Goal: Information Seeking & Learning: Stay updated

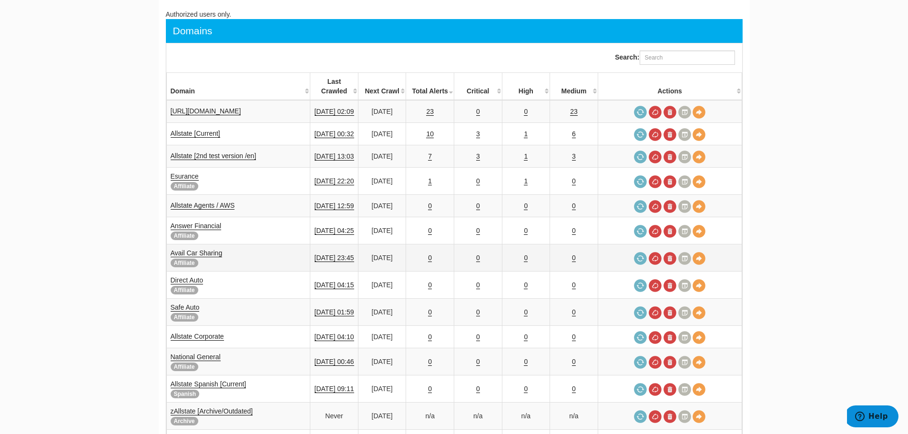
scroll to position [99, 0]
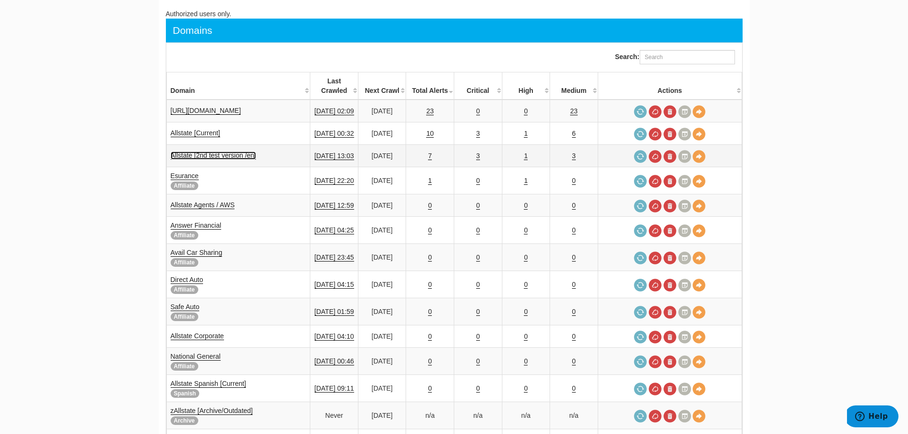
click at [186, 152] on link "Allstate [2nd test version /en]" at bounding box center [214, 156] width 86 height 8
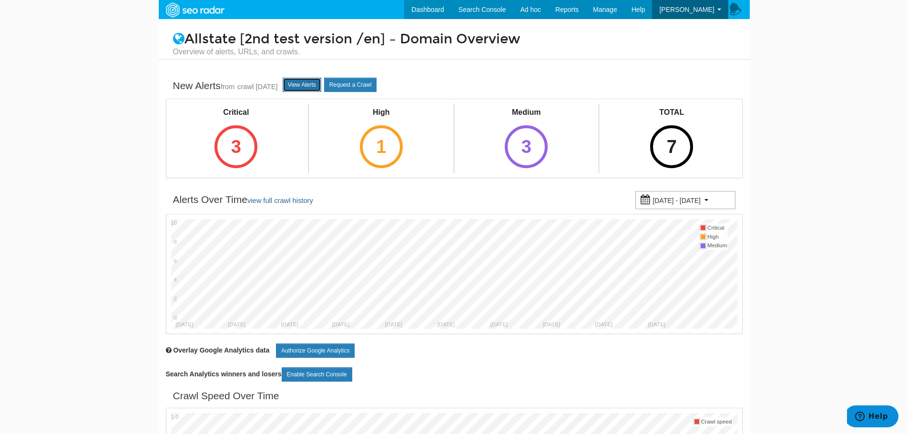
click at [317, 85] on link "View Alerts" at bounding box center [302, 85] width 39 height 14
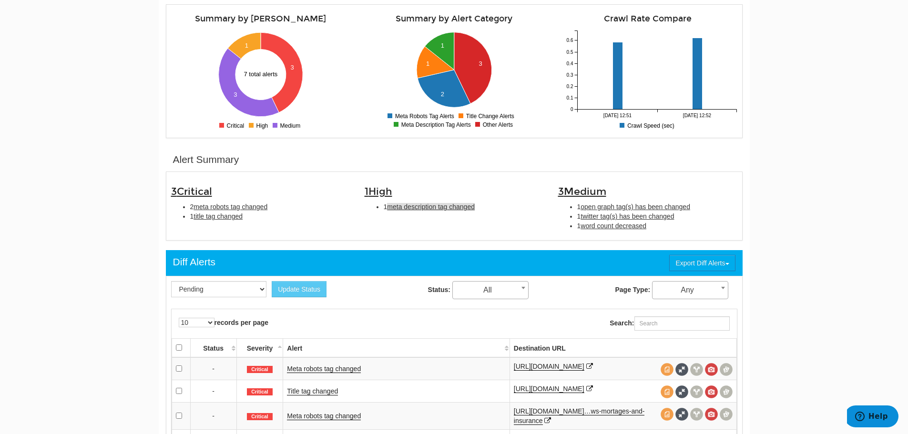
click at [436, 206] on span "meta description tag changed" at bounding box center [431, 207] width 88 height 8
type input "meta description tag changed"
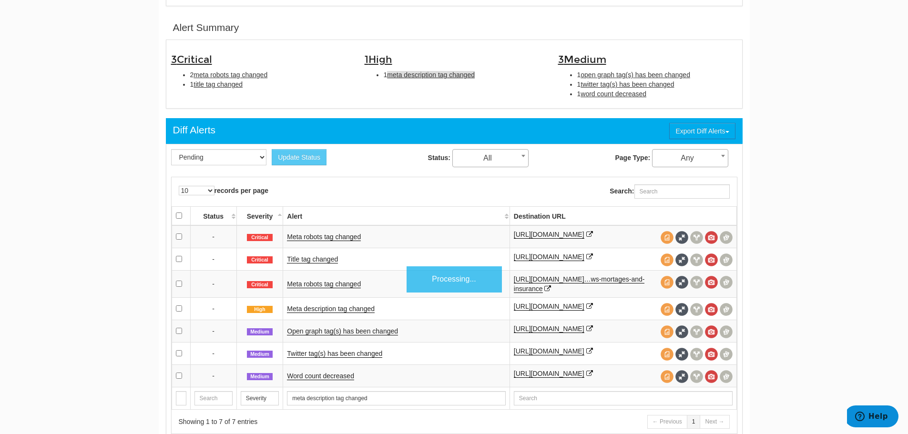
scroll to position [309, 0]
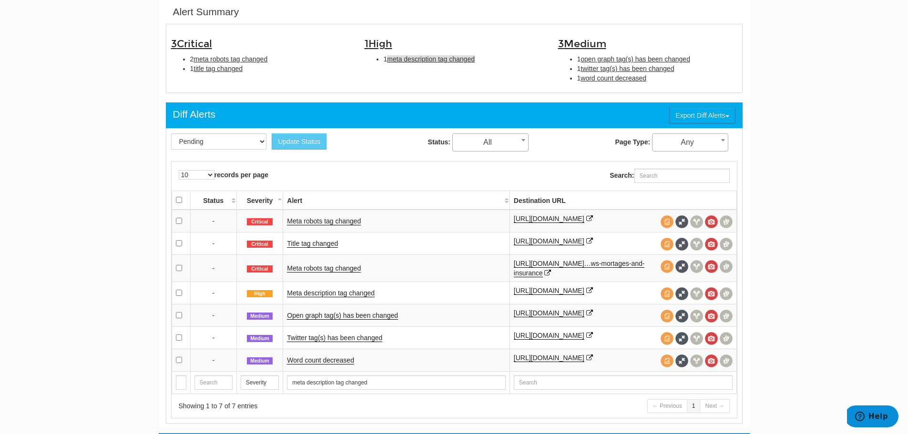
click at [330, 293] on td "Meta description tag changed" at bounding box center [396, 293] width 226 height 22
click at [339, 297] on link "Meta description tag changed" at bounding box center [331, 293] width 88 height 8
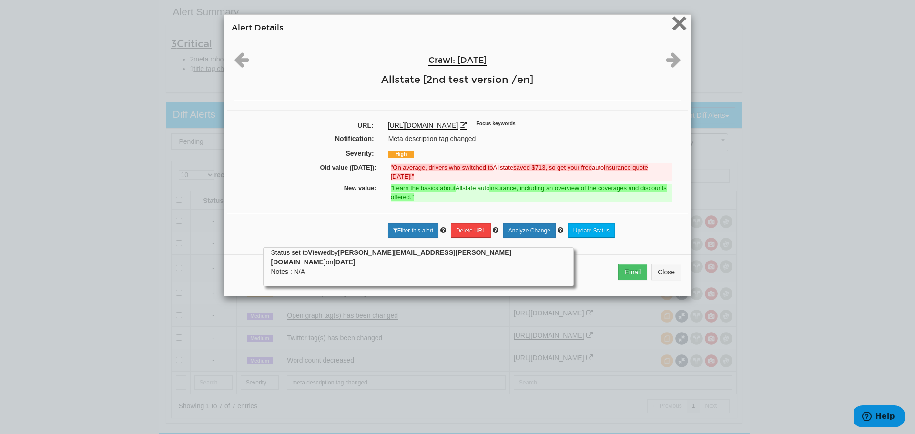
click at [675, 20] on span "×" at bounding box center [679, 23] width 17 height 32
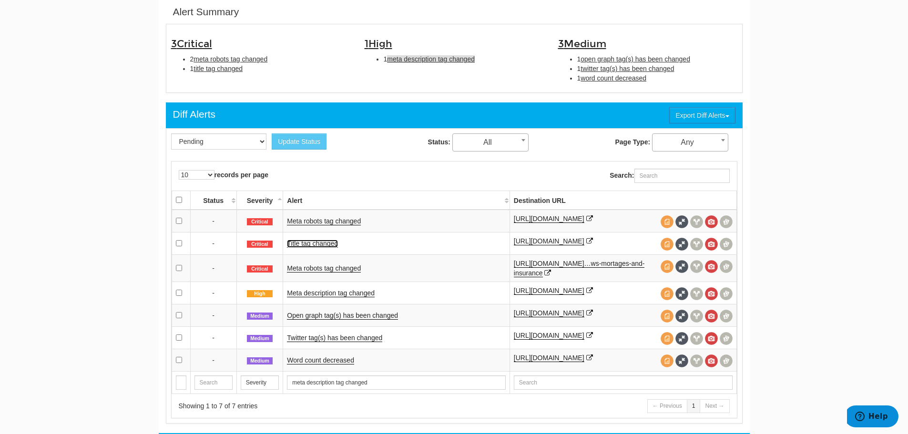
click at [319, 247] on link "Title tag changed" at bounding box center [312, 244] width 51 height 8
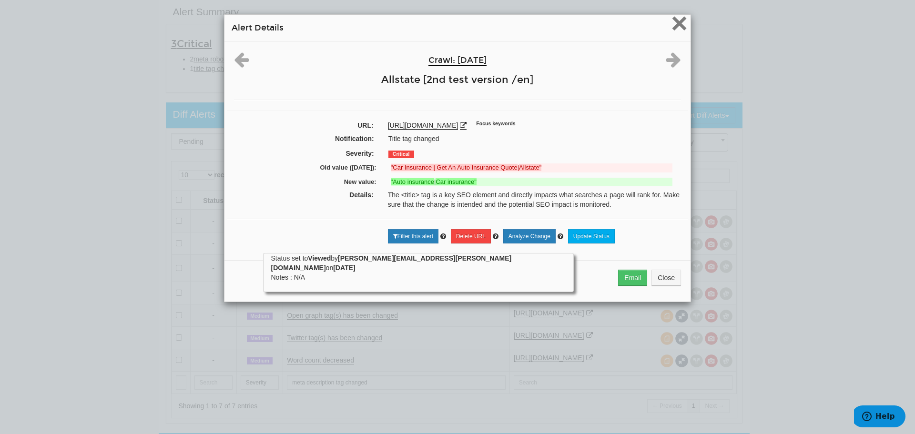
click at [680, 29] on span "×" at bounding box center [679, 23] width 17 height 32
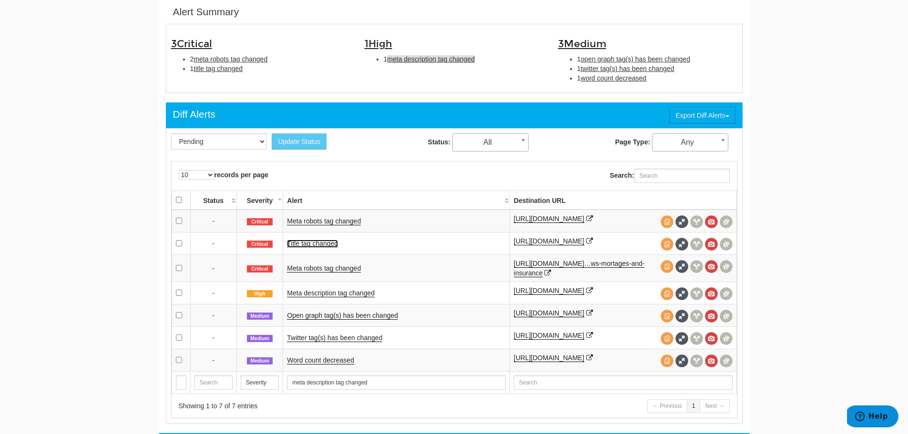
click at [312, 248] on link "Title tag changed" at bounding box center [312, 244] width 51 height 8
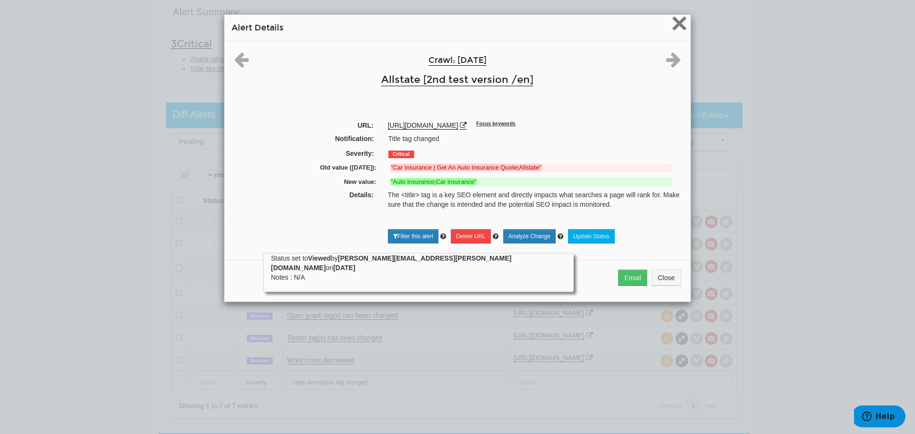
click at [676, 29] on span "×" at bounding box center [679, 23] width 17 height 32
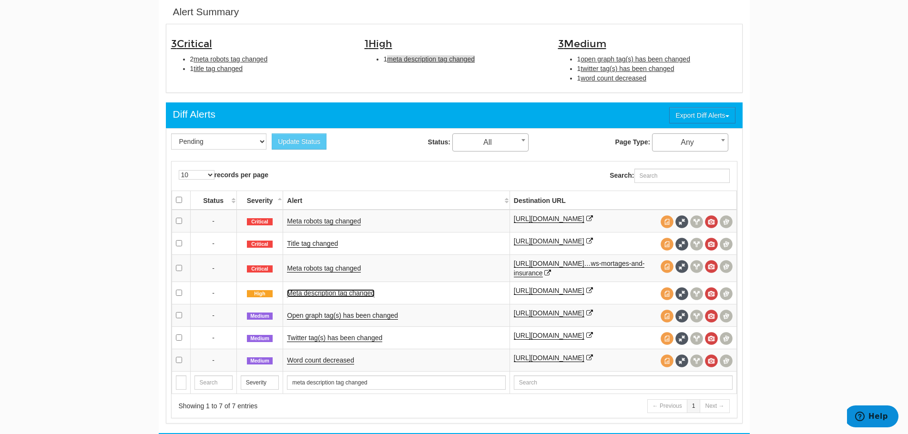
click at [338, 298] on link "Meta description tag changed" at bounding box center [331, 293] width 88 height 8
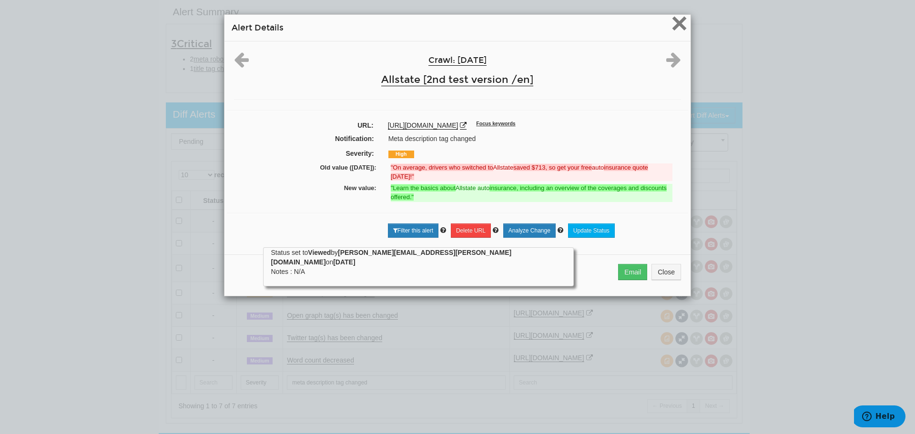
click at [679, 24] on span "×" at bounding box center [679, 23] width 17 height 32
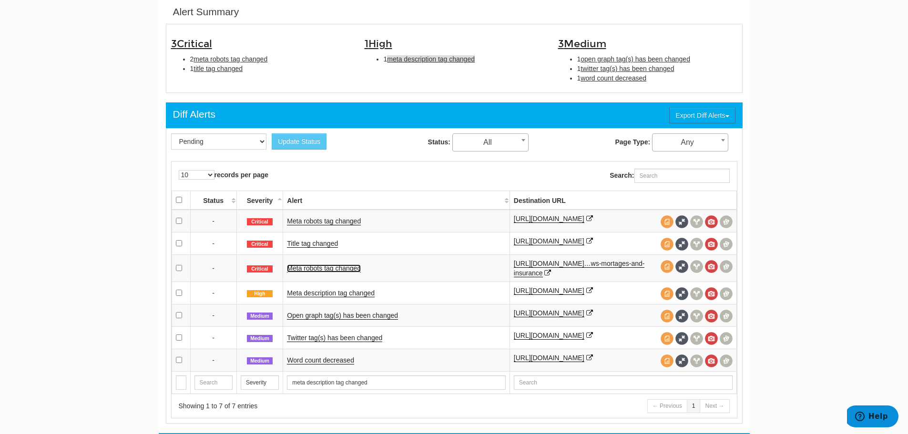
click at [327, 272] on link "Meta robots tag changed" at bounding box center [324, 269] width 74 height 8
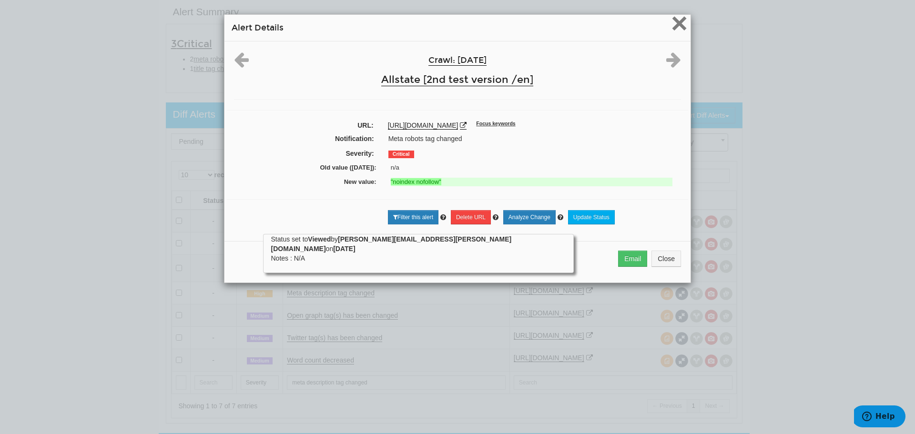
click at [674, 18] on span "×" at bounding box center [679, 23] width 17 height 32
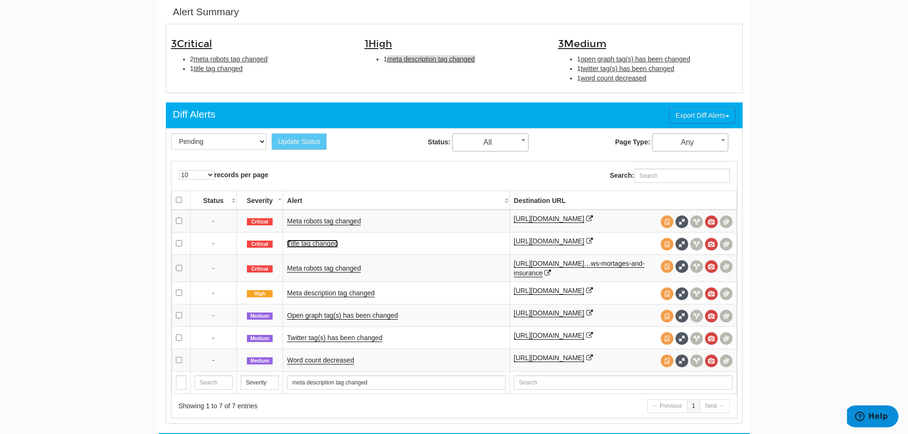
click at [317, 246] on link "Title tag changed" at bounding box center [312, 244] width 51 height 8
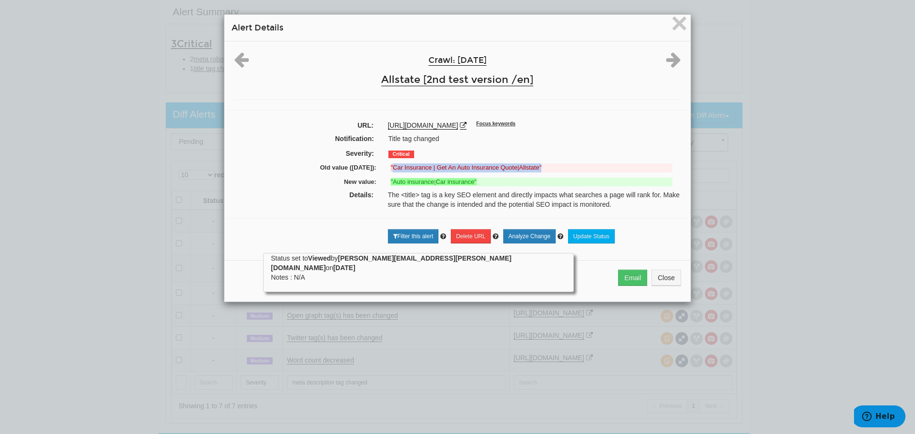
drag, startPoint x: 549, startPoint y: 165, endPoint x: 390, endPoint y: 172, distance: 159.4
click at [391, 172] on del ""Car Insurance | Get An Auto Insurance Quote | Allstate"" at bounding box center [532, 168] width 282 height 9
copy del "Car Insurance | Get An Auto Insurance Quote | Allstate""
click at [679, 22] on span "×" at bounding box center [679, 23] width 17 height 32
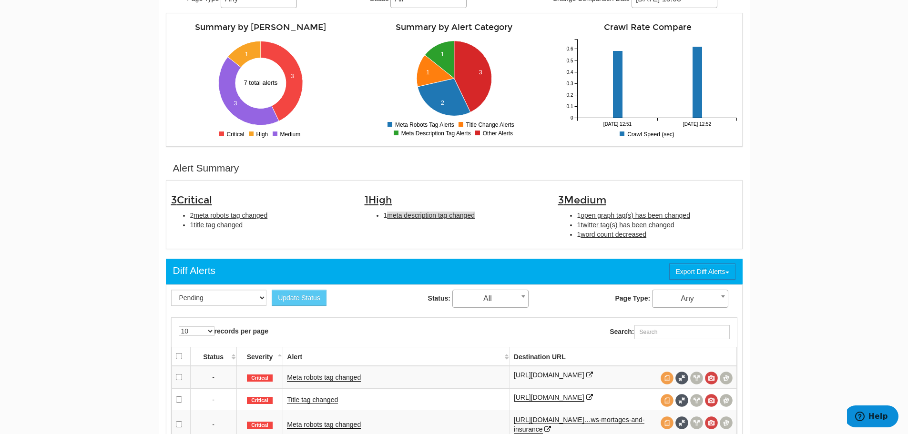
scroll to position [0, 0]
